Goal: Transaction & Acquisition: Purchase product/service

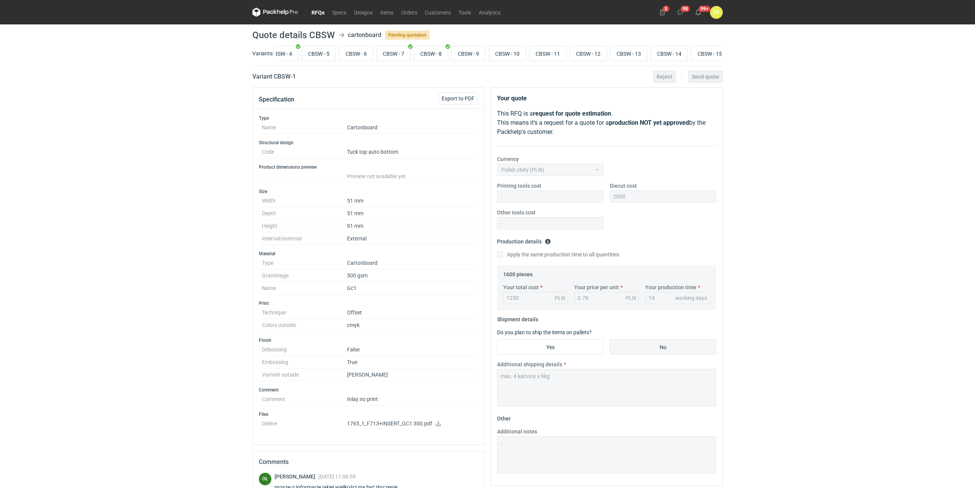
scroll to position [0, 139]
click at [708, 53] on input "CBSW - 15" at bounding box center [702, 53] width 37 height 15
radio input "true"
